Goal: Information Seeking & Learning: Learn about a topic

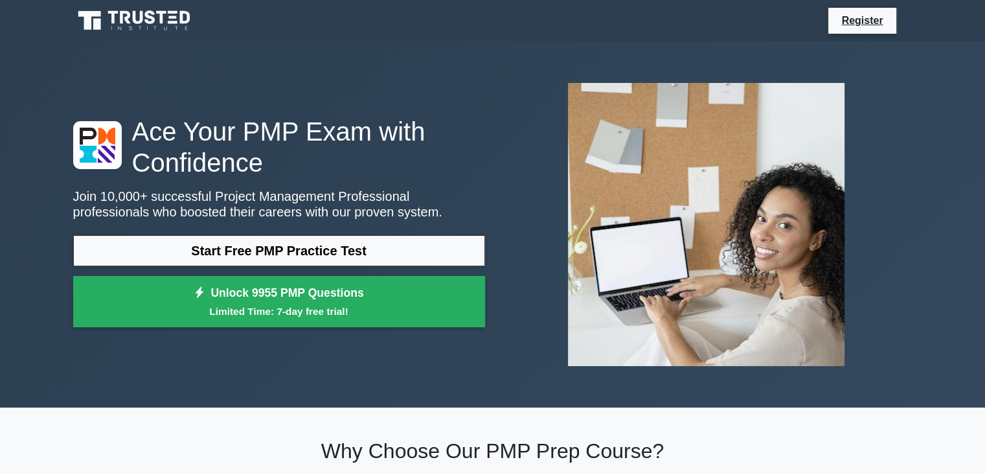
click at [321, 257] on link "Start Free PMP Practice Test" at bounding box center [279, 250] width 412 height 31
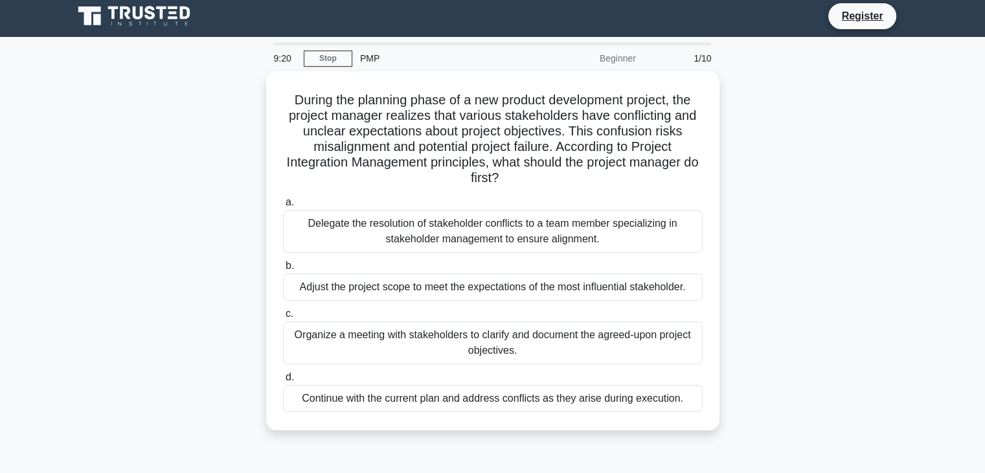
scroll to position [5, 0]
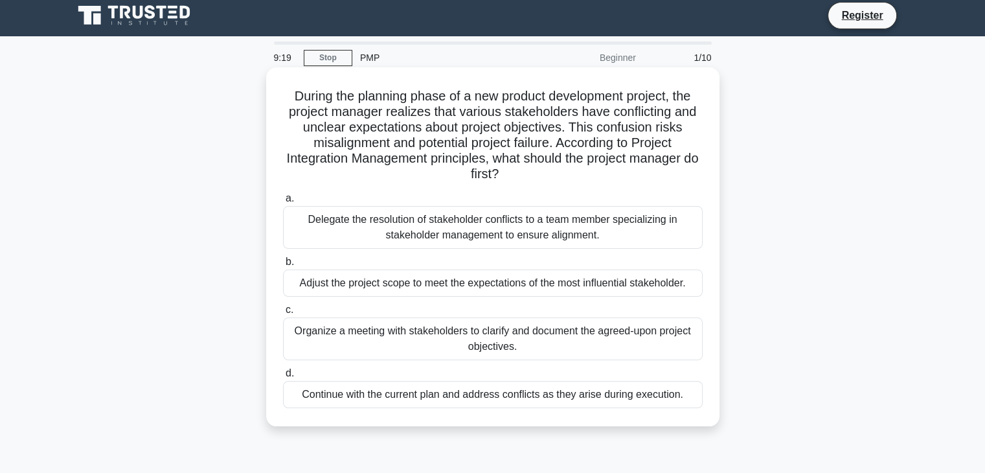
drag, startPoint x: 0, startPoint y: 0, endPoint x: 299, endPoint y: 237, distance: 381.8
click at [295, 235] on div "a. Delegate the resolution of stakeholder conflicts to a team member specializi…" at bounding box center [492, 299] width 435 height 223
click at [299, 237] on div "Delegate the resolution of stakeholder conflicts to a team member specializing …" at bounding box center [493, 227] width 420 height 43
click at [283, 203] on input "a. Delegate the resolution of stakeholder conflicts to a team member specializi…" at bounding box center [283, 198] width 0 height 8
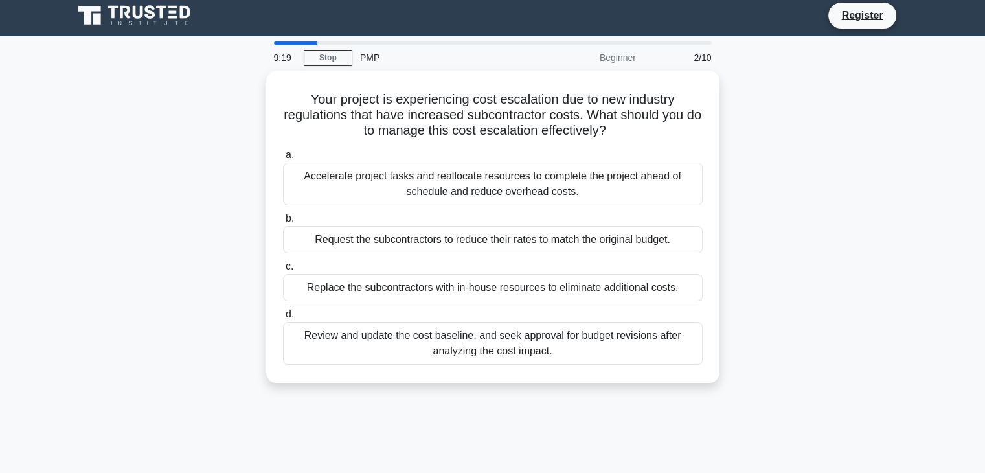
scroll to position [0, 0]
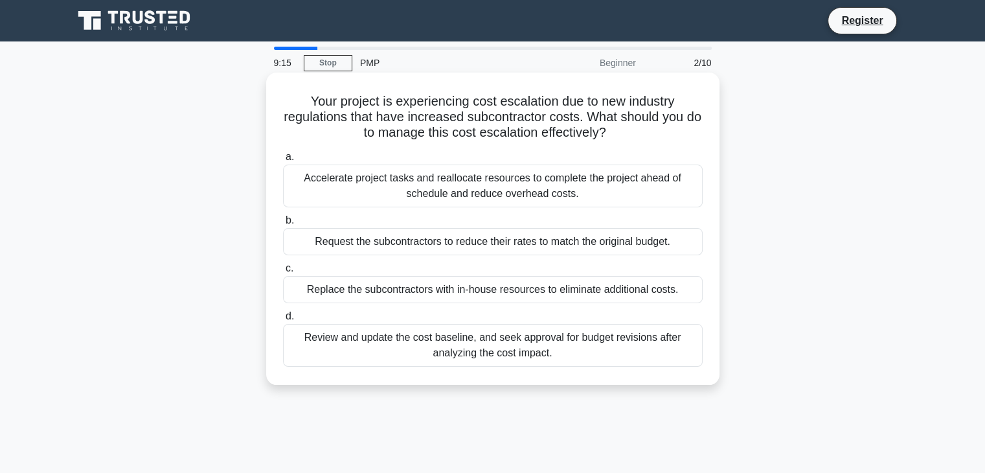
click at [479, 192] on div "Accelerate project tasks and reallocate resources to complete the project ahead…" at bounding box center [493, 186] width 420 height 43
click at [283, 161] on input "a. Accelerate project tasks and reallocate resources to complete the project ah…" at bounding box center [283, 157] width 0 height 8
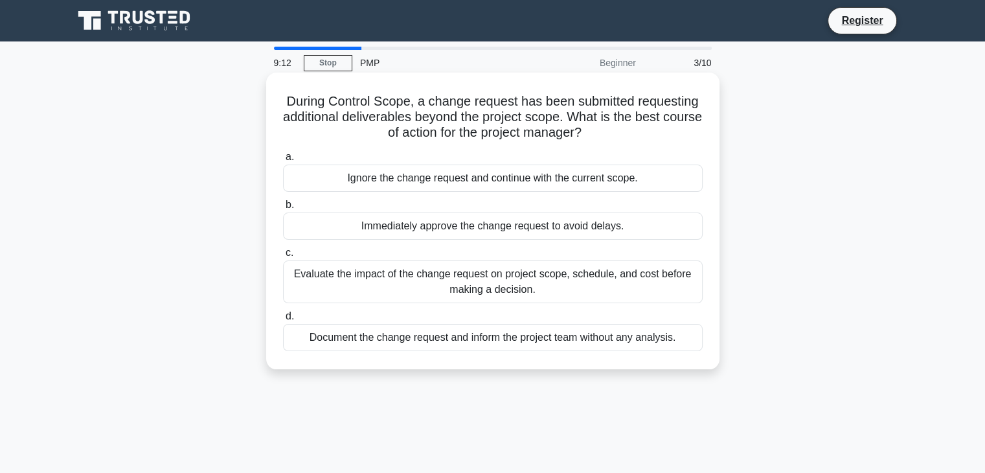
click at [502, 183] on div "Ignore the change request and continue with the current scope." at bounding box center [493, 178] width 420 height 27
click at [283, 161] on input "a. Ignore the change request and continue with the current scope." at bounding box center [283, 157] width 0 height 8
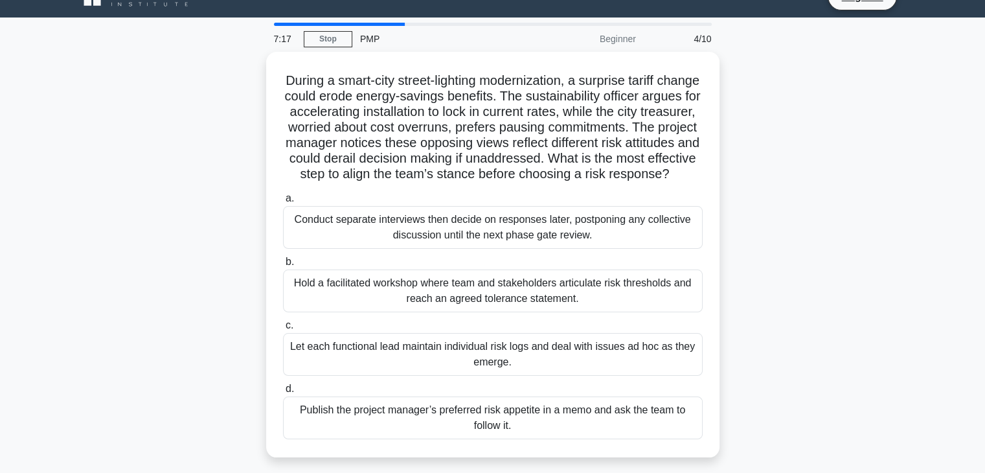
scroll to position [23, 0]
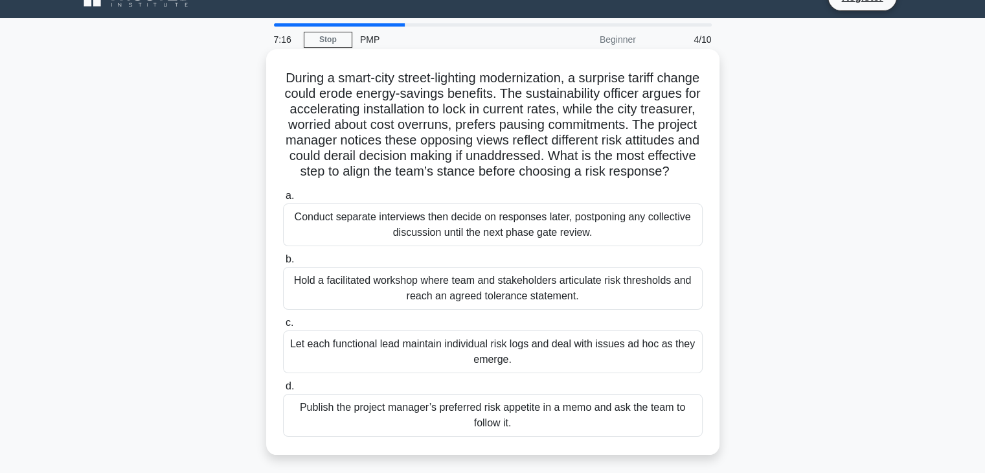
click at [568, 310] on div "Hold a facilitated workshop where team and stakeholders articulate risk thresho…" at bounding box center [493, 288] width 420 height 43
click at [283, 264] on input "b. Hold a facilitated workshop where team and stakeholders articulate risk thre…" at bounding box center [283, 259] width 0 height 8
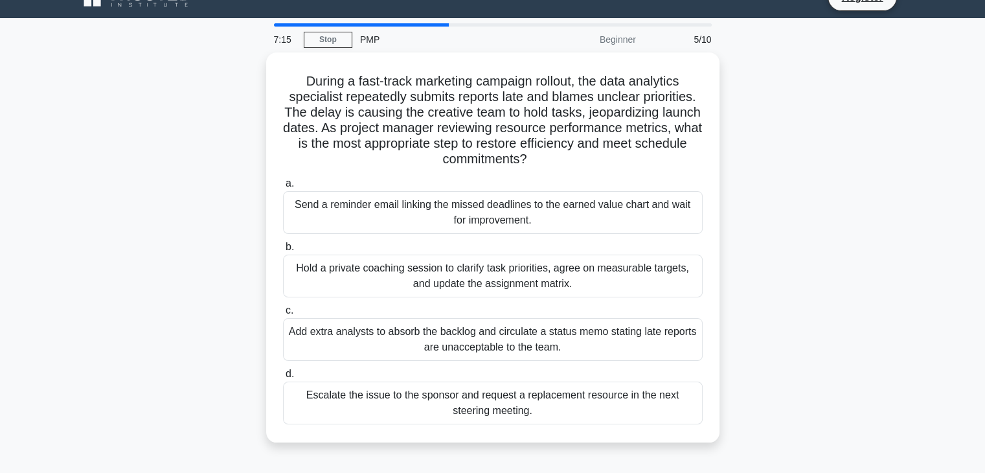
scroll to position [0, 0]
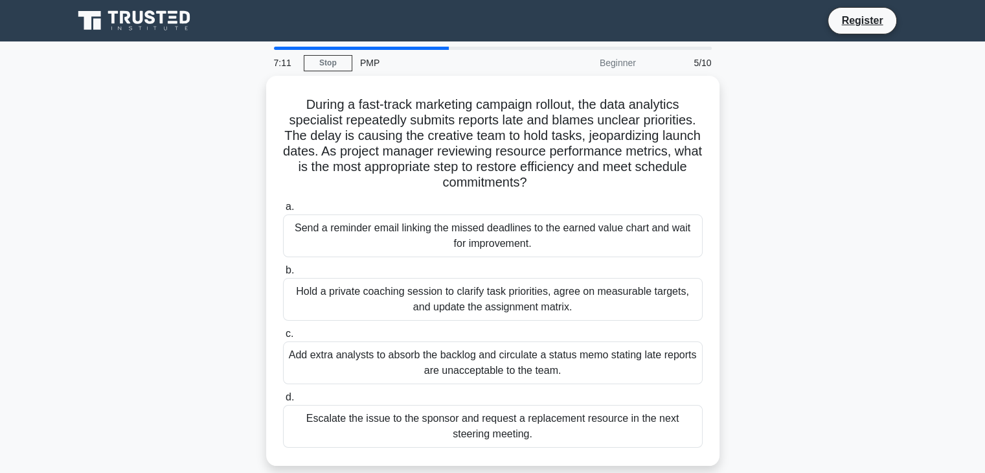
click at [568, 320] on div "a. Send a reminder email linking the missed deadlines to the earned value chart…" at bounding box center [492, 323] width 435 height 254
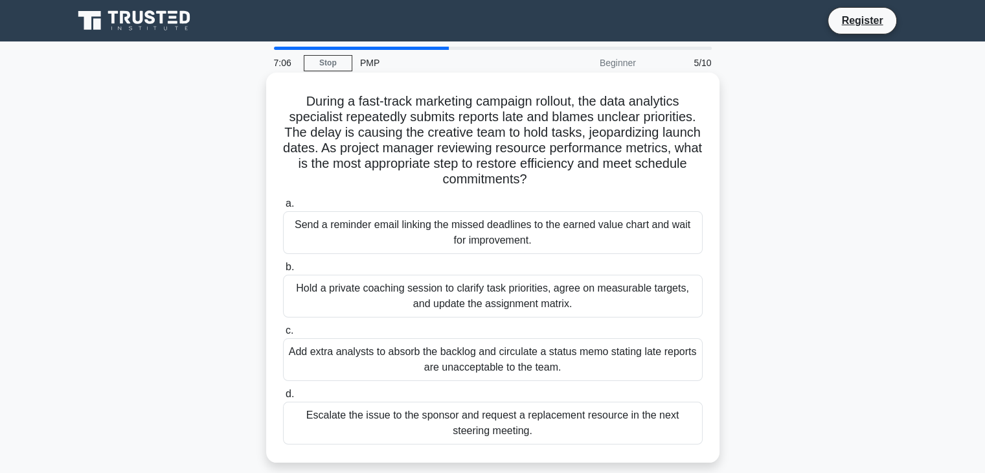
click at [560, 309] on div "Hold a private coaching session to clarify task priorities, agree on measurable…" at bounding box center [493, 296] width 420 height 43
click at [283, 271] on input "b. Hold a private coaching session to clarify task priorities, agree on measura…" at bounding box center [283, 267] width 0 height 8
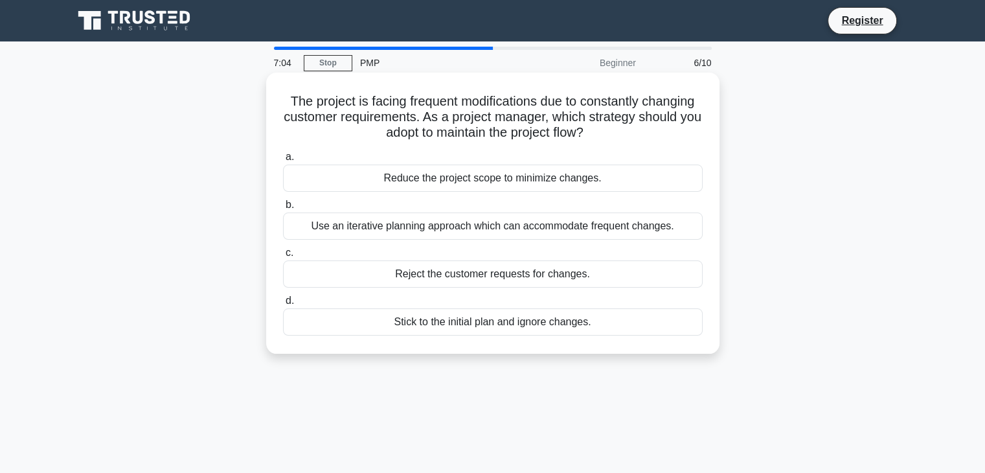
click at [542, 284] on div "Reject the customer requests for changes." at bounding box center [493, 273] width 420 height 27
click at [283, 257] on input "c. Reject the customer requests for changes." at bounding box center [283, 253] width 0 height 8
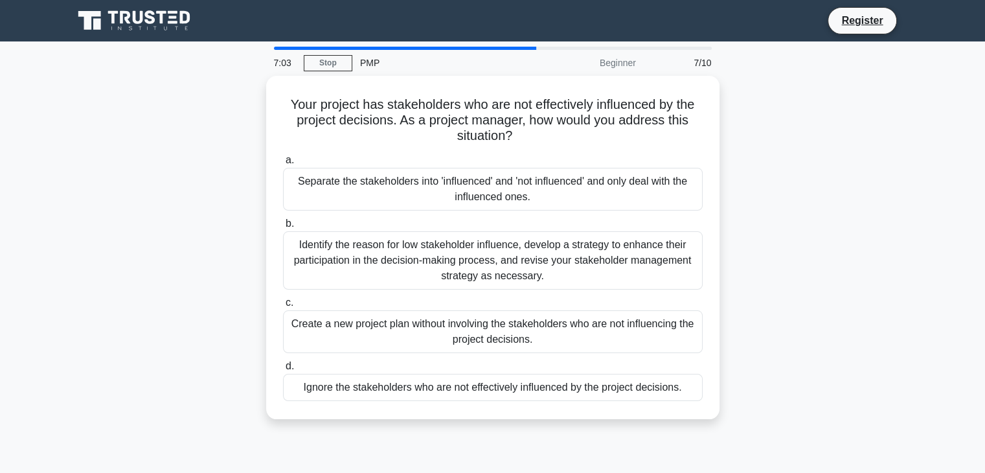
click at [542, 284] on div "Identify the reason for low stakeholder influence, develop a strategy to enhanc…" at bounding box center [493, 260] width 420 height 58
click at [283, 228] on input "b. Identify the reason for low stakeholder influence, develop a strategy to enh…" at bounding box center [283, 224] width 0 height 8
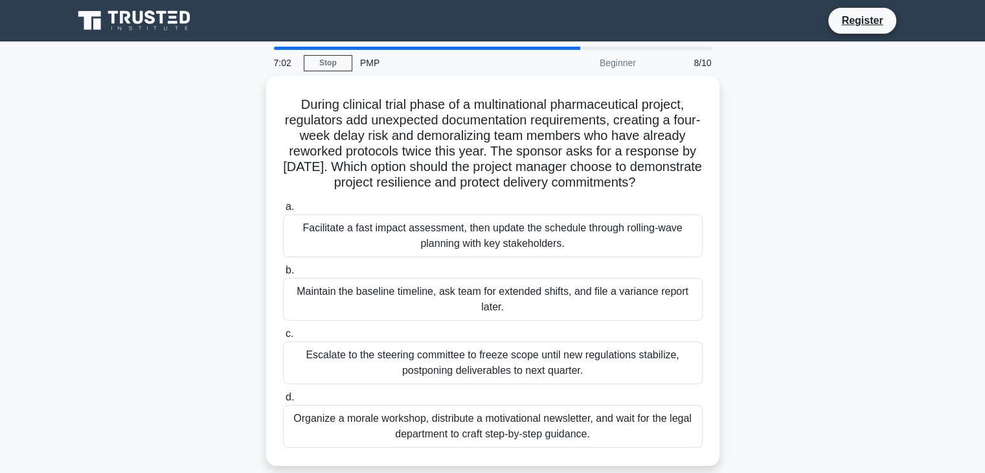
click at [542, 284] on label "b. Maintain the baseline timeline, ask team for extended shifts, and file a var…" at bounding box center [493, 291] width 420 height 58
click at [283, 275] on input "b. Maintain the baseline timeline, ask team for extended shifts, and file a var…" at bounding box center [283, 270] width 0 height 8
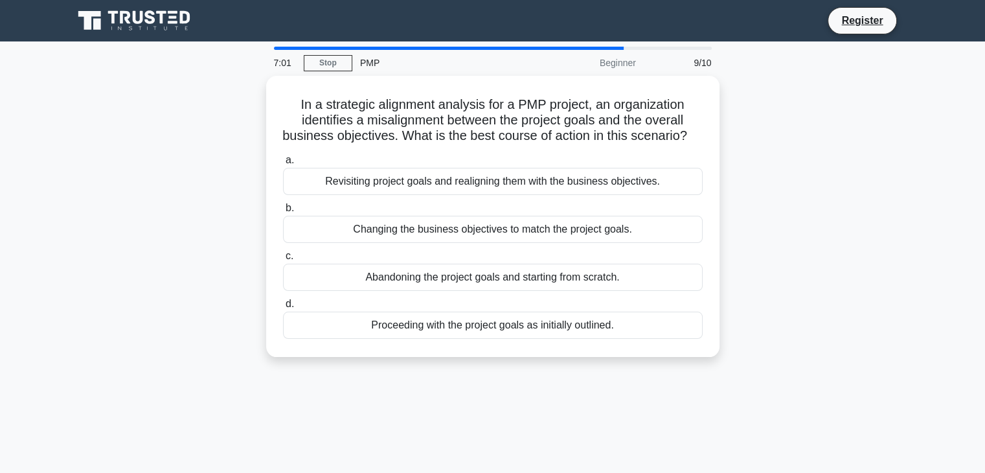
click at [542, 284] on div "Abandoning the project goals and starting from scratch." at bounding box center [493, 277] width 420 height 27
click at [283, 260] on input "c. Abandoning the project goals and starting from scratch." at bounding box center [283, 256] width 0 height 8
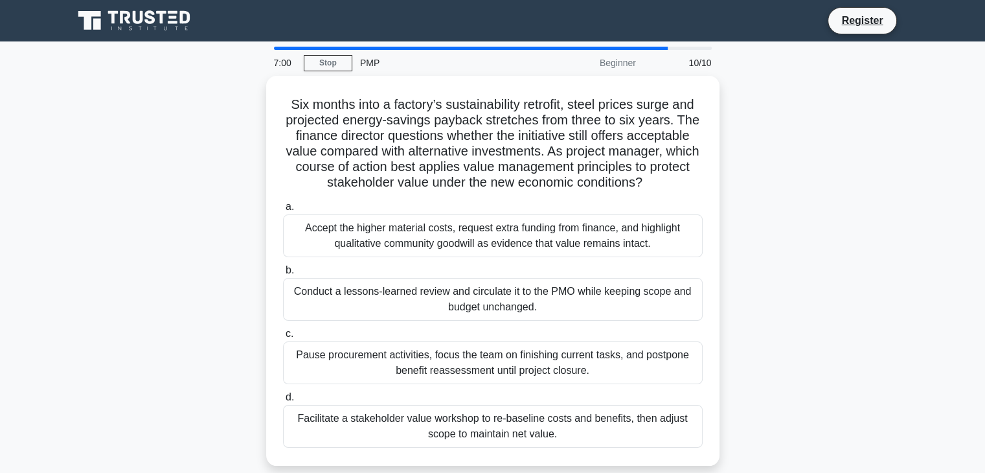
click at [542, 284] on div "Conduct a lessons-learned review and circulate it to the PMO while keeping scop…" at bounding box center [493, 299] width 420 height 43
click at [283, 275] on input "b. Conduct a lessons-learned review and circulate it to the PMO while keeping s…" at bounding box center [283, 270] width 0 height 8
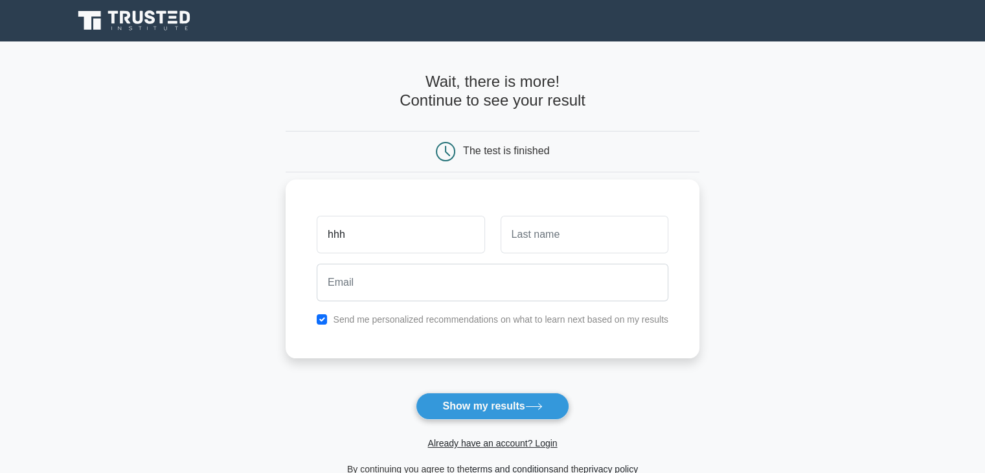
type input "hhh"
click at [560, 237] on input "text" at bounding box center [585, 235] width 168 height 38
type input "hhhh"
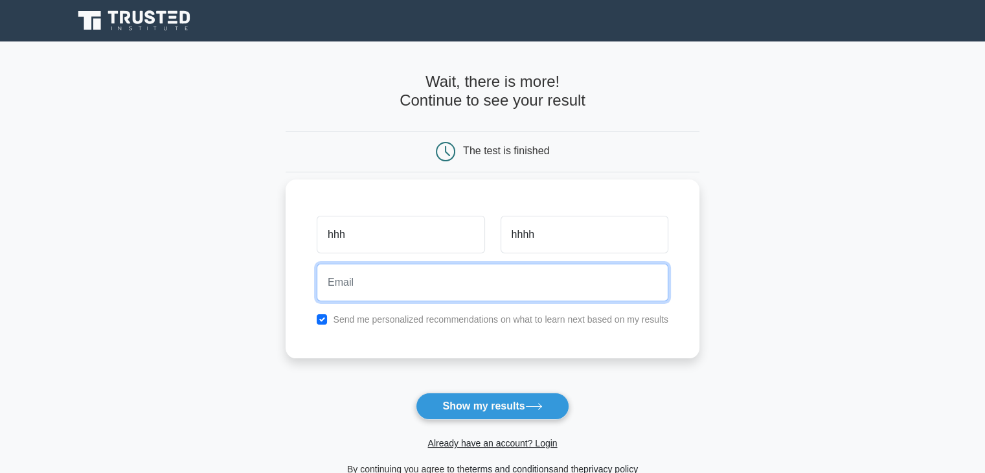
click at [430, 288] on input "email" at bounding box center [493, 283] width 352 height 38
type input "[PERSON_NAME][EMAIL_ADDRESS][DOMAIN_NAME]"
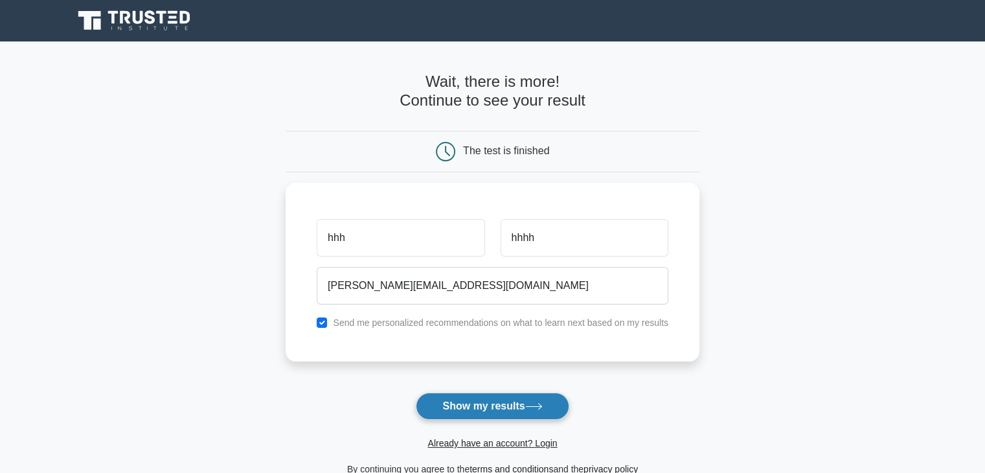
click at [469, 402] on button "Show my results" at bounding box center [492, 406] width 153 height 27
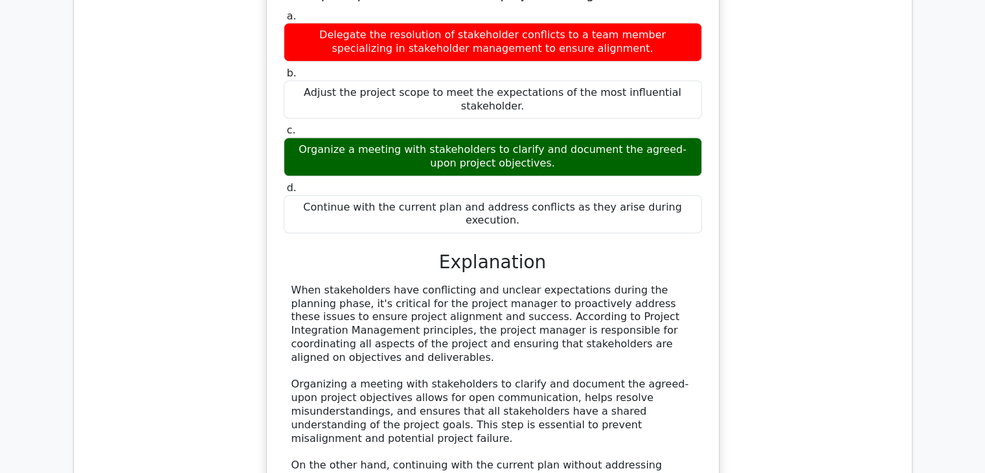
scroll to position [1379, 0]
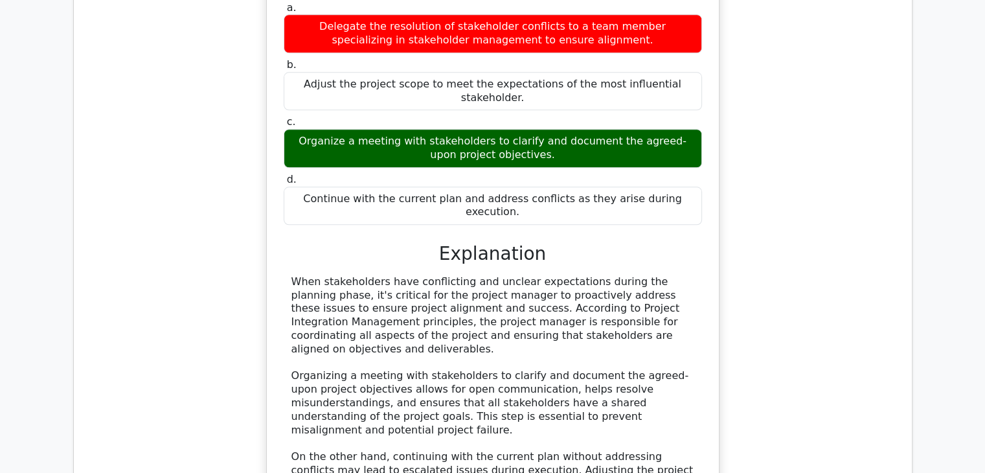
click at [628, 275] on div "When stakeholders have conflicting and unclear expectations during the planning…" at bounding box center [493, 409] width 403 height 269
click at [658, 275] on div "When stakeholders have conflicting and unclear expectations during the planning…" at bounding box center [493, 409] width 403 height 269
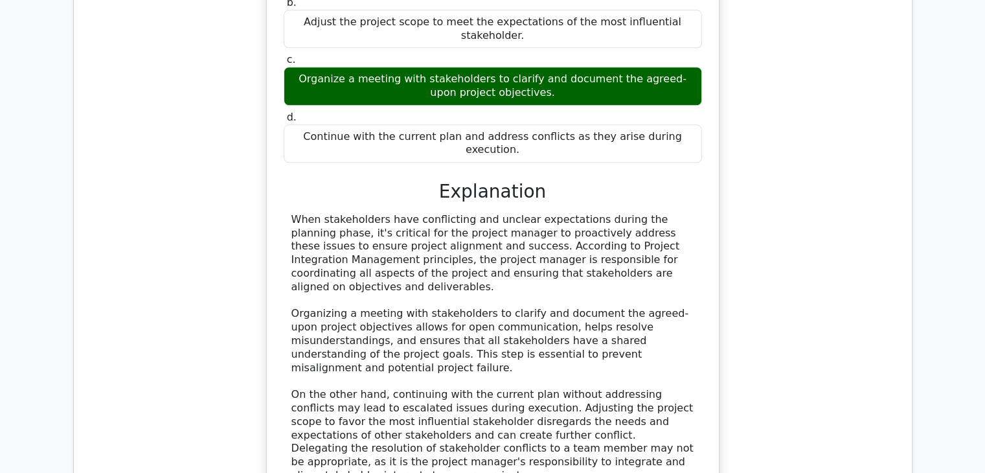
scroll to position [1441, 0]
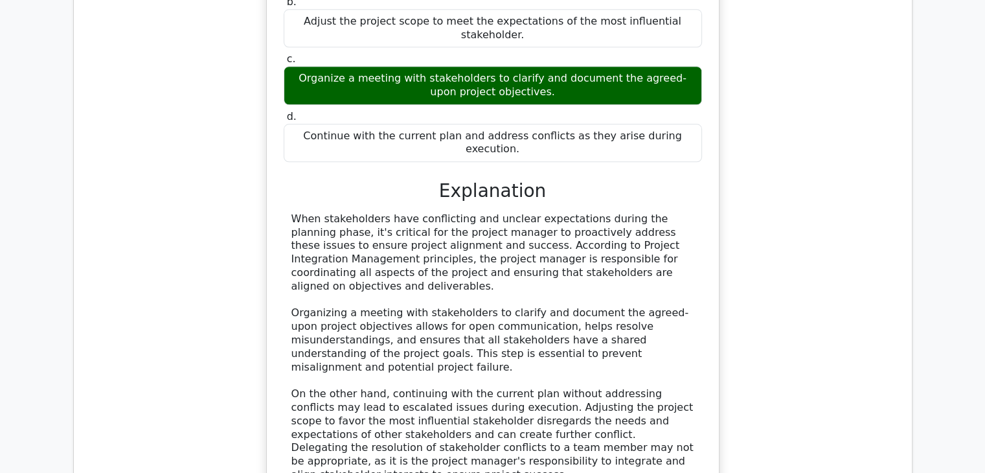
click at [658, 243] on div "When stakeholders have conflicting and unclear expectations during the planning…" at bounding box center [493, 346] width 403 height 269
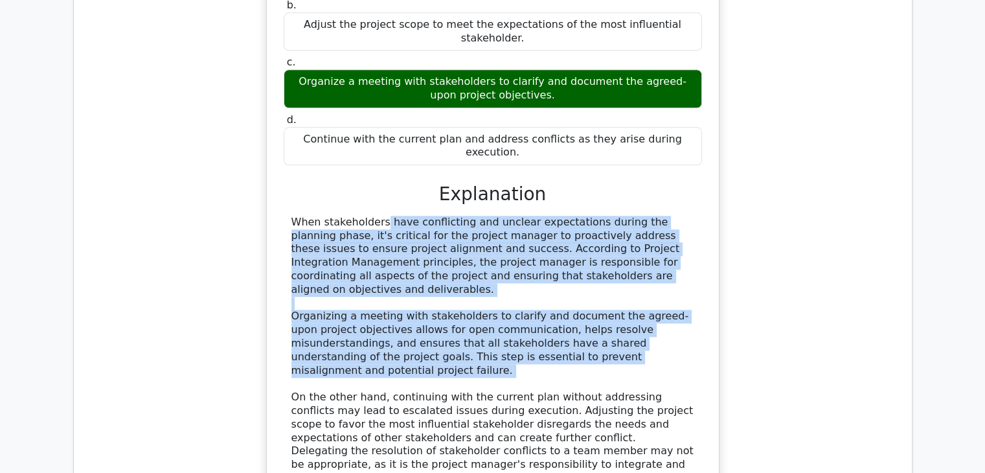
drag, startPoint x: 658, startPoint y: 243, endPoint x: 722, endPoint y: 196, distance: 79.7
click at [722, 196] on div "During the planning phase of a new product development project, the project man…" at bounding box center [493, 193] width 818 height 748
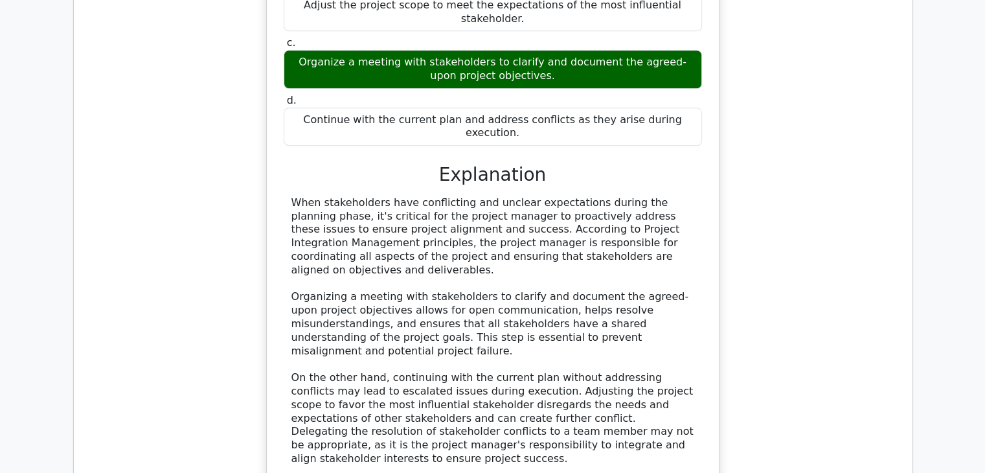
scroll to position [1461, 0]
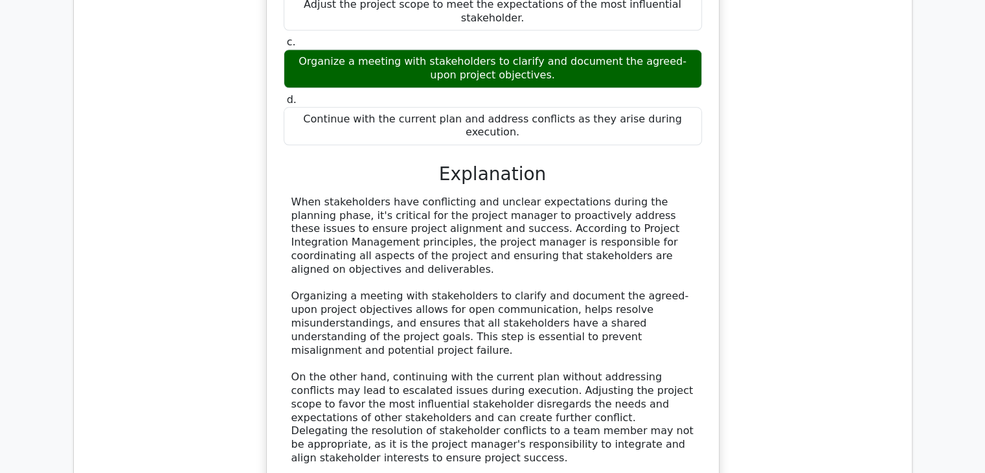
click at [722, 196] on div "During the planning phase of a new product development project, the project man…" at bounding box center [493, 173] width 818 height 748
click at [722, 200] on div "During the planning phase of a new product development project, the project man…" at bounding box center [493, 173] width 818 height 748
click at [720, 268] on div "During the planning phase of a new product development project, the project man…" at bounding box center [493, 173] width 818 height 748
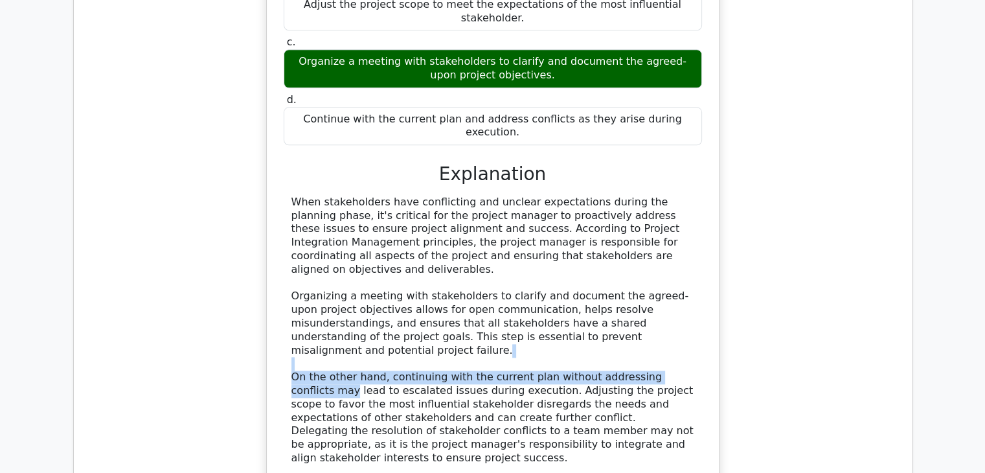
click at [742, 266] on div "During the planning phase of a new product development project, the project man…" at bounding box center [493, 173] width 818 height 748
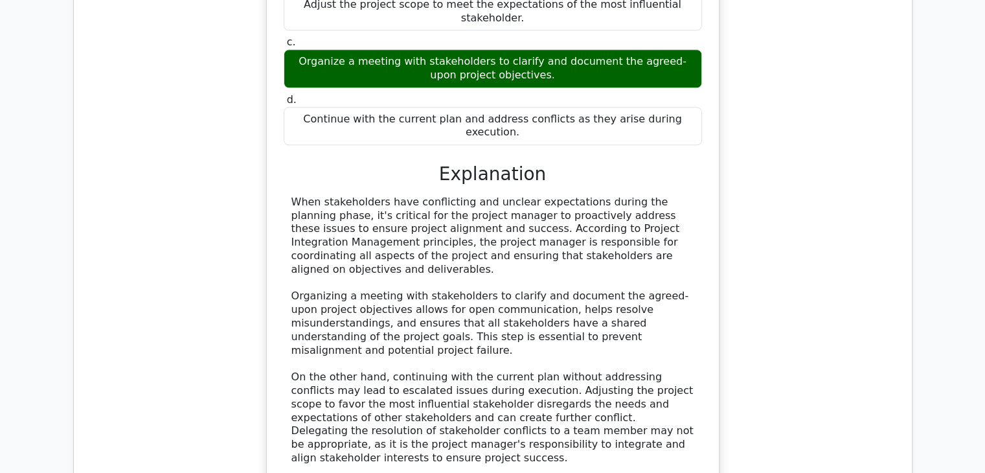
click at [720, 222] on div "During the planning phase of a new product development project, the project man…" at bounding box center [493, 173] width 818 height 748
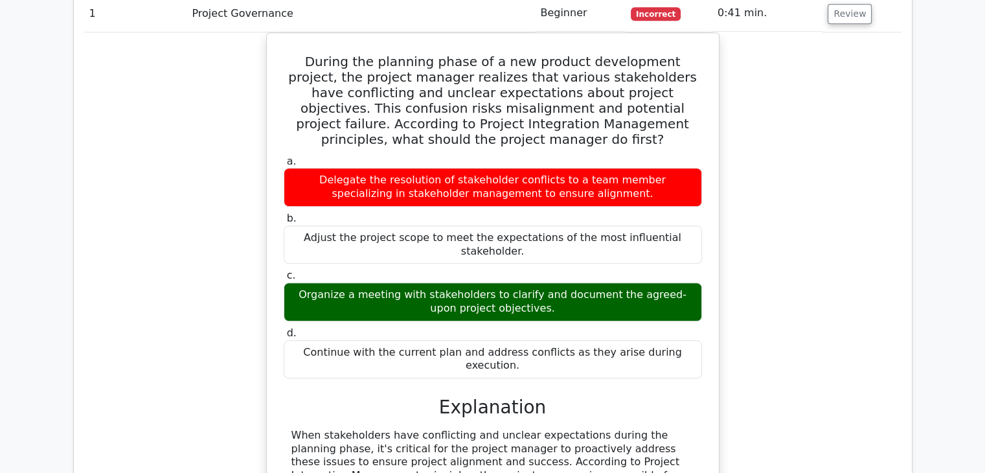
scroll to position [1232, 0]
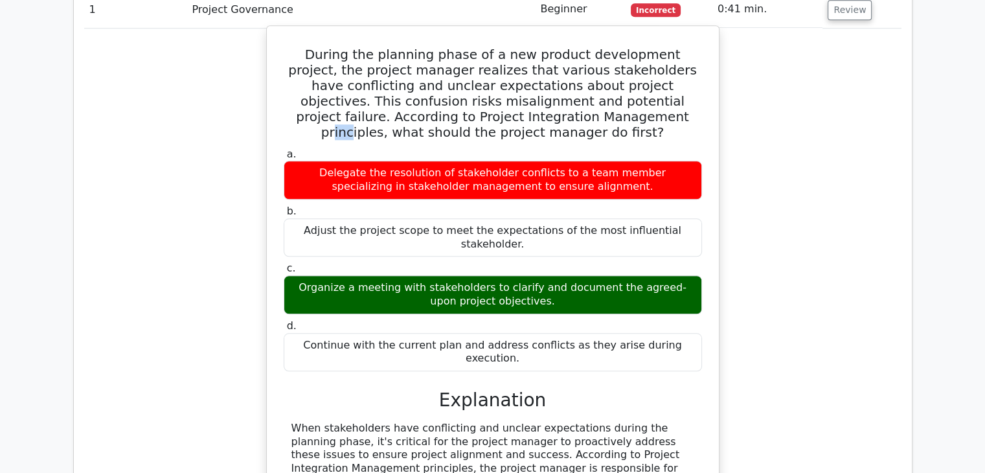
drag, startPoint x: 466, startPoint y: 71, endPoint x: 450, endPoint y: 73, distance: 16.4
click at [450, 73] on h5 "During the planning phase of a new product development project, the project man…" at bounding box center [492, 93] width 421 height 93
drag, startPoint x: 494, startPoint y: 68, endPoint x: 266, endPoint y: 67, distance: 228.0
click at [266, 67] on div "During the planning phase of a new product development project, the project man…" at bounding box center [492, 391] width 453 height 733
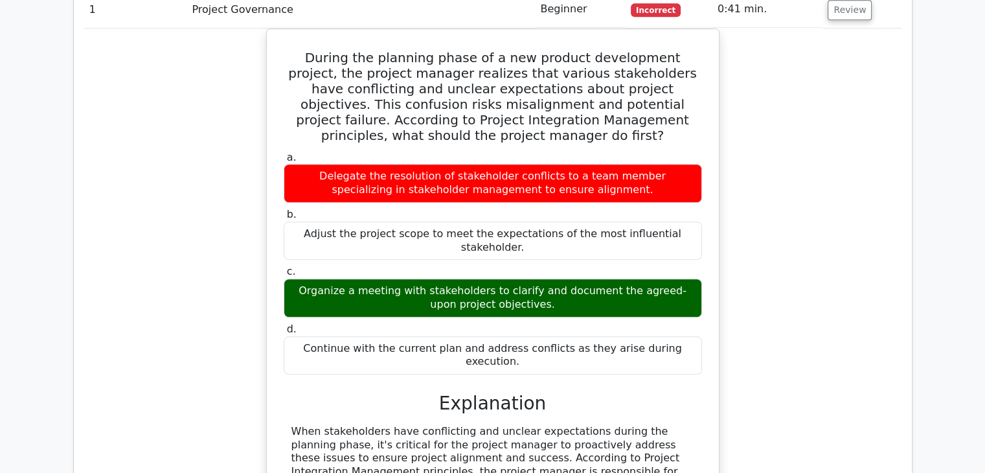
drag, startPoint x: 390, startPoint y: 61, endPoint x: 910, endPoint y: 185, distance: 534.1
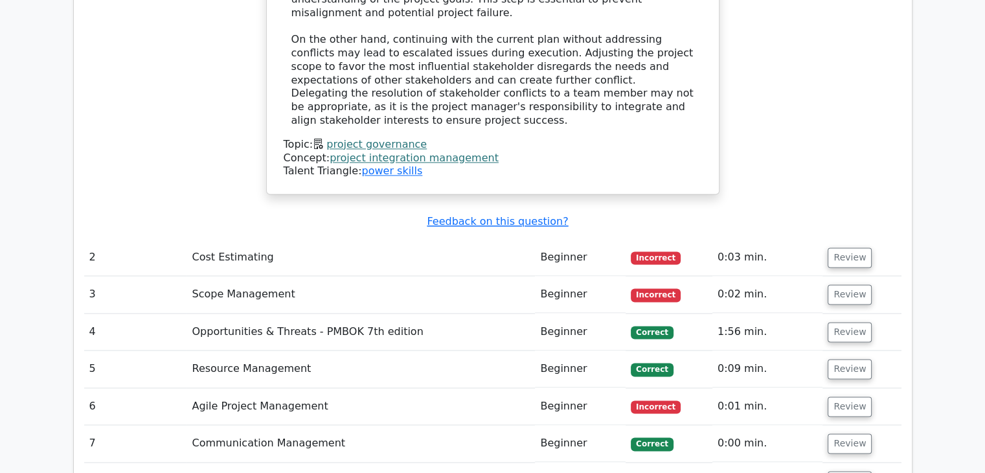
scroll to position [1798, 0]
